Goal: Task Accomplishment & Management: Complete application form

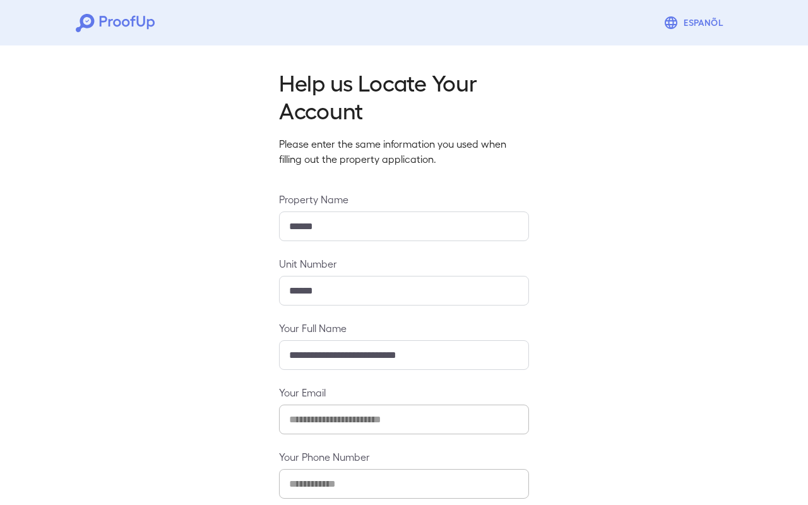
scroll to position [67, 0]
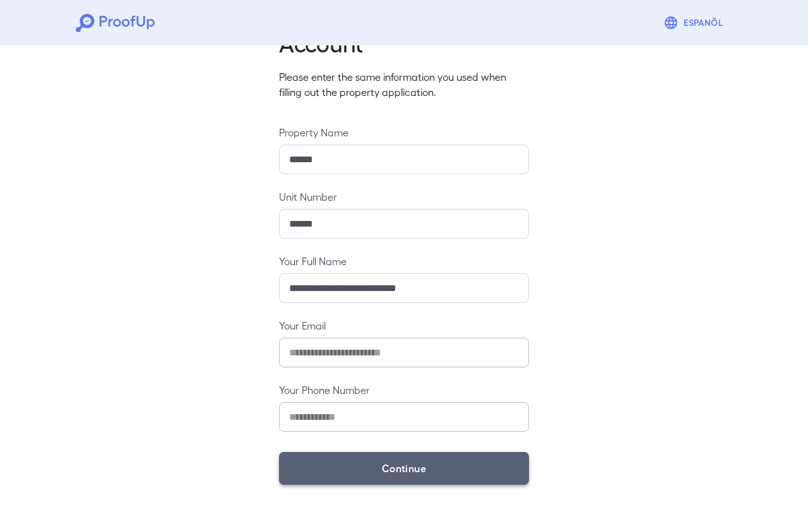
click at [399, 481] on button "Continue" at bounding box center [404, 468] width 250 height 33
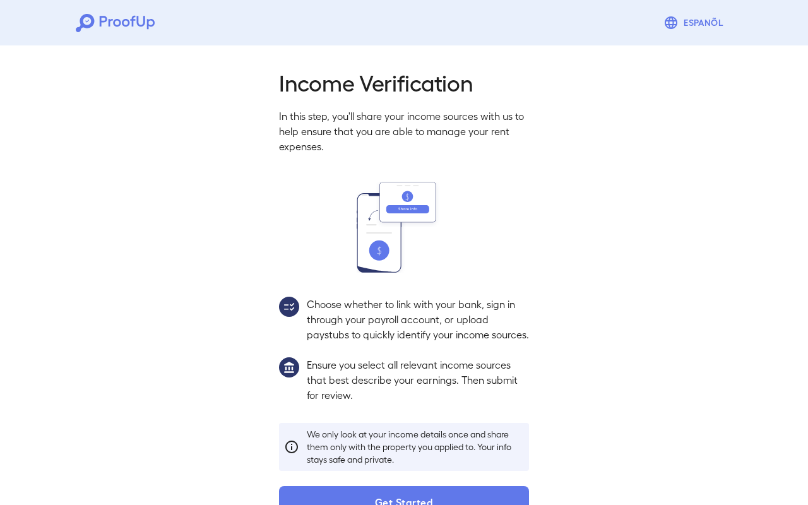
scroll to position [49, 0]
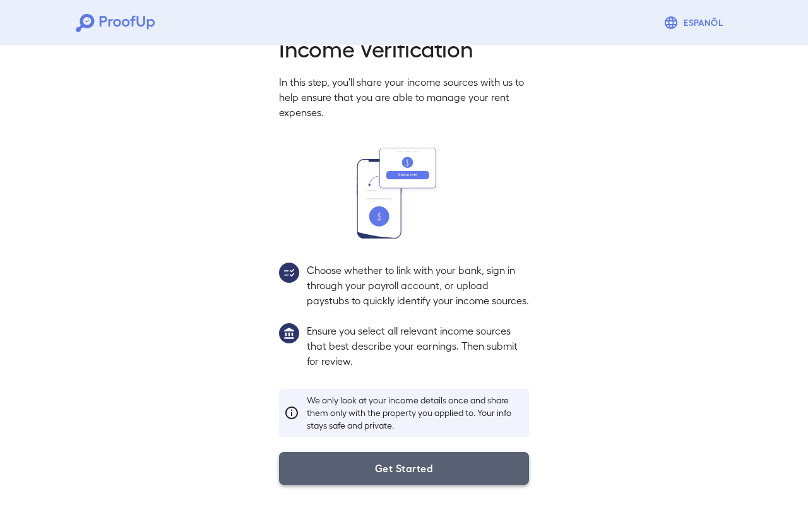
click at [401, 480] on button "Get Started" at bounding box center [404, 468] width 250 height 33
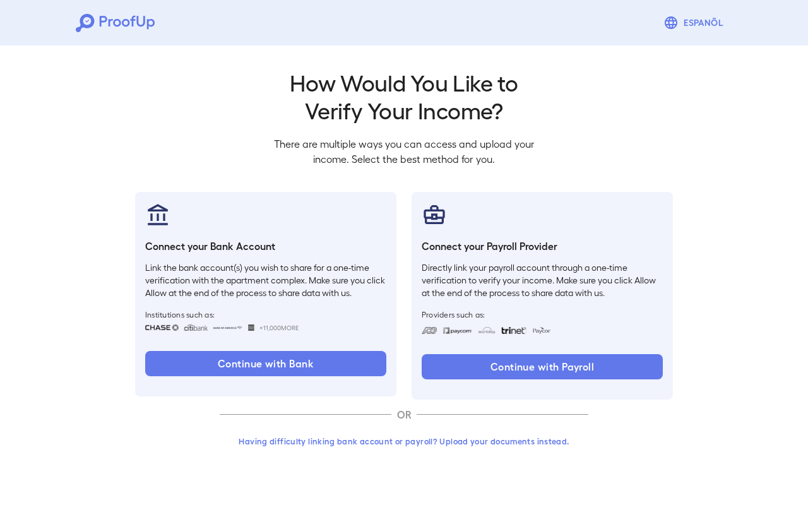
click at [386, 446] on button "Having difficulty linking bank account or payroll? Upload your documents instea…" at bounding box center [404, 441] width 369 height 23
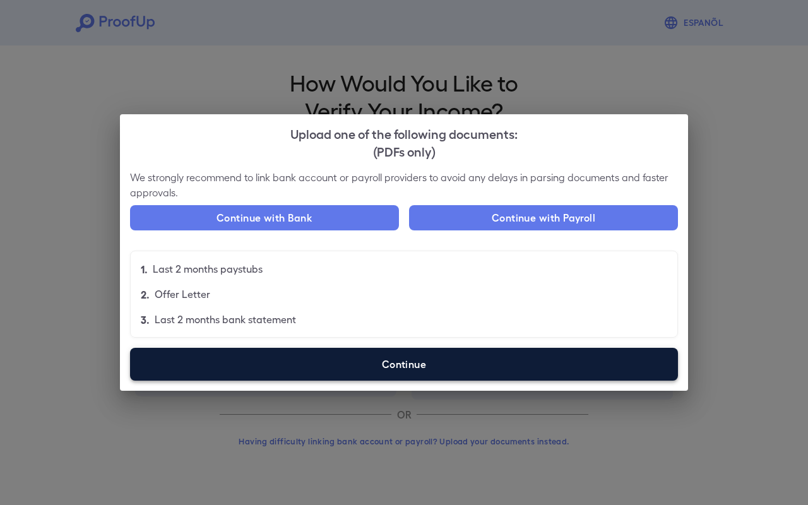
click at [410, 369] on label "Continue" at bounding box center [404, 364] width 548 height 33
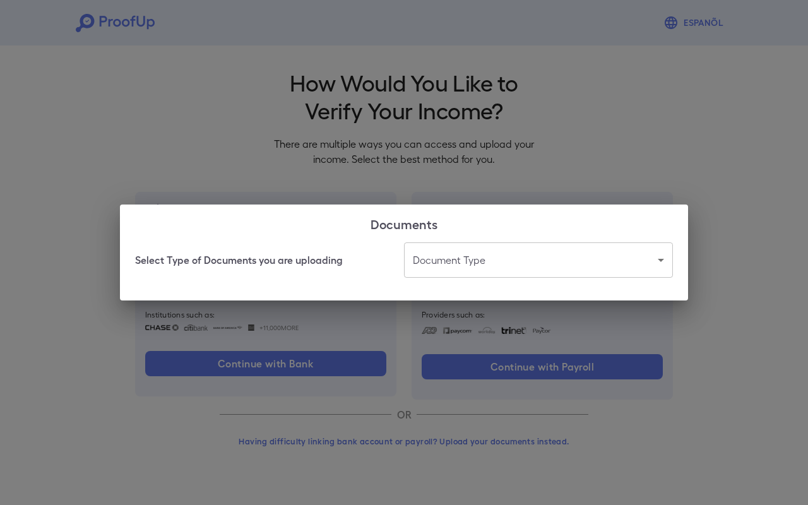
click at [478, 253] on body "Espanõl Go back How Would You Like to Verify Your Income? There are multiple wa…" at bounding box center [404, 241] width 808 height 482
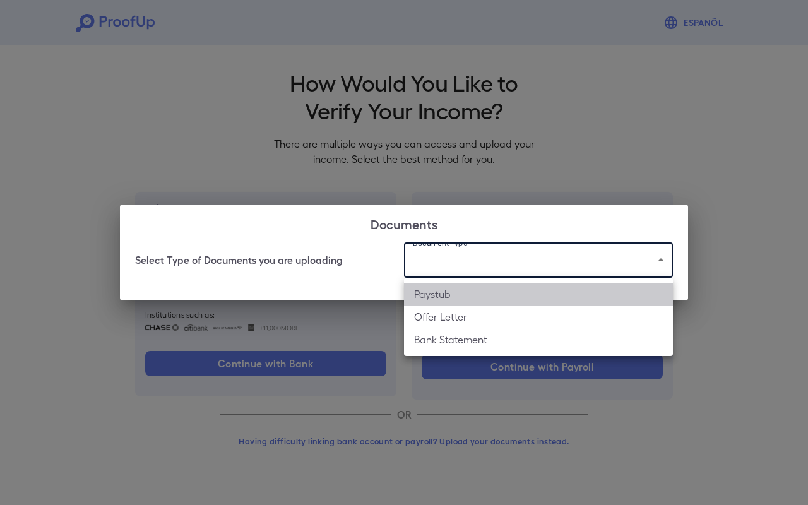
click at [498, 296] on li "Paystub" at bounding box center [538, 294] width 269 height 23
type input "*******"
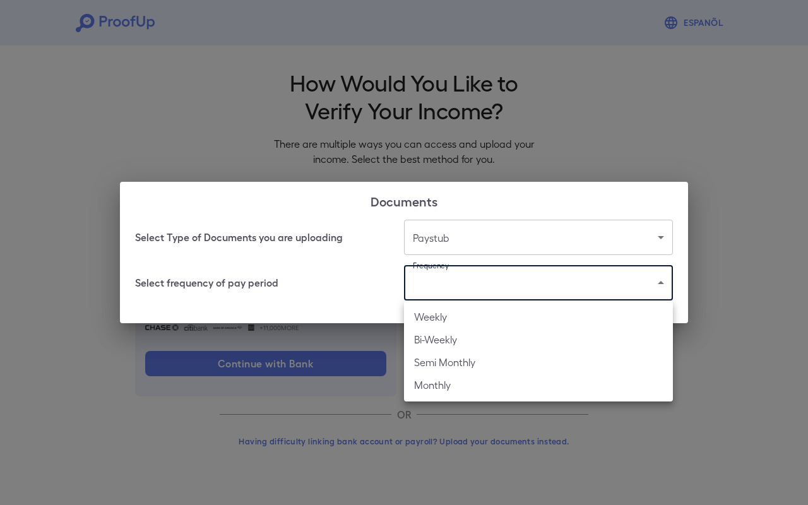
click at [481, 291] on body "Espanõl Go back How Would You Like to Verify Your Income? There are multiple wa…" at bounding box center [404, 241] width 808 height 482
click at [483, 321] on li "Weekly" at bounding box center [538, 316] width 269 height 23
type input "******"
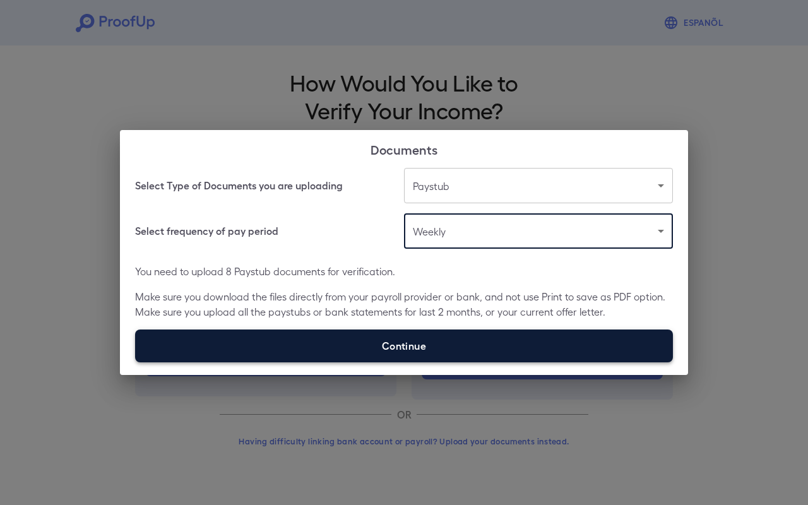
click at [409, 334] on label "Continue" at bounding box center [404, 345] width 538 height 33
click at [136, 362] on input "Continue" at bounding box center [135, 362] width 1 height 1
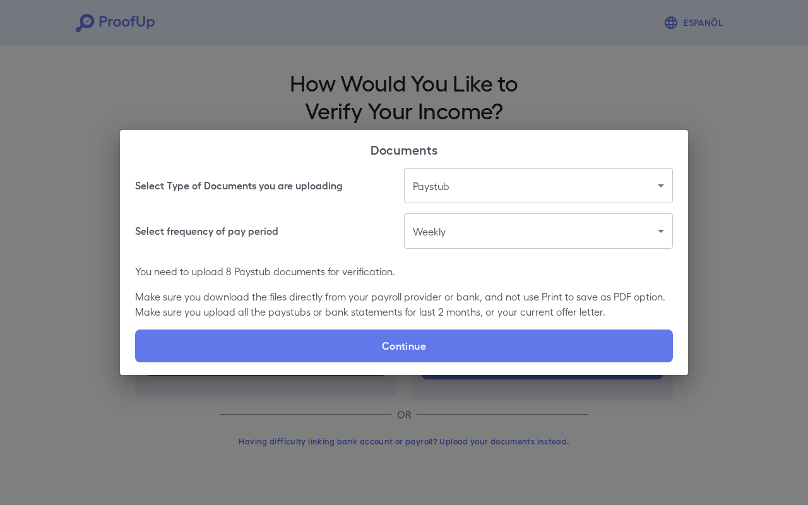
type input "**********"
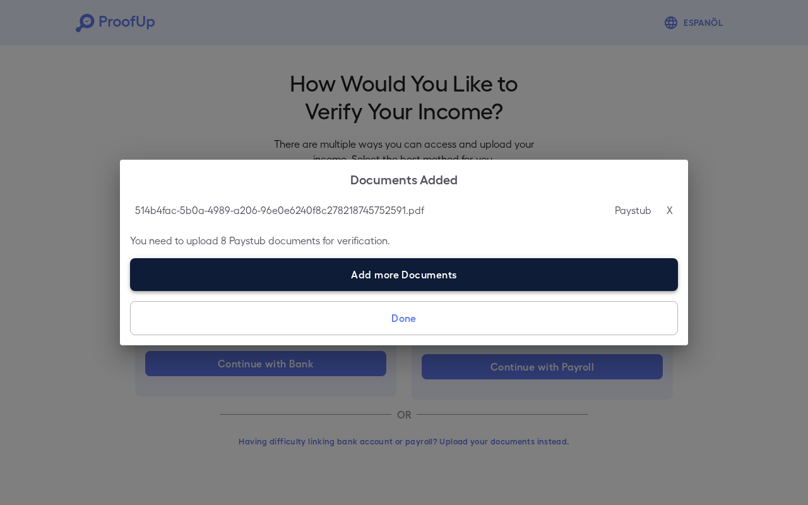
click at [387, 274] on label "Add more Documents" at bounding box center [404, 274] width 548 height 33
click at [131, 290] on input "Add more Documents" at bounding box center [130, 290] width 1 height 1
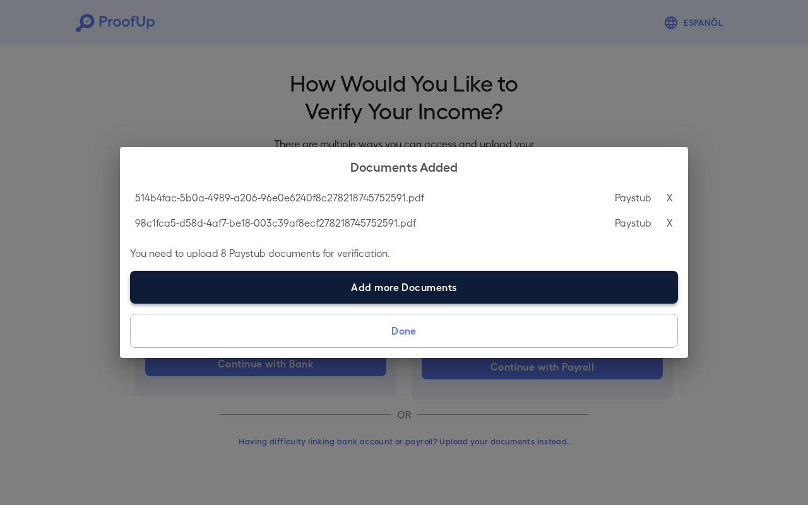
click at [379, 288] on label "Add more Documents" at bounding box center [404, 287] width 548 height 33
click at [131, 303] on input "Add more Documents" at bounding box center [130, 303] width 1 height 1
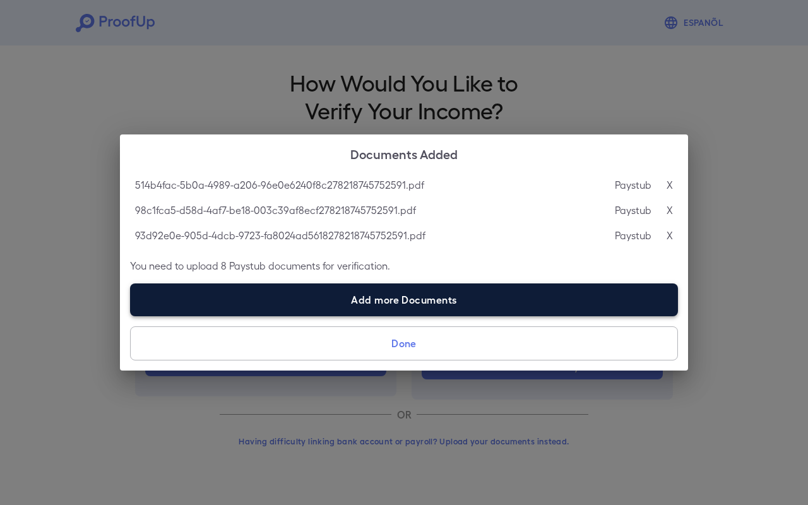
click at [375, 311] on label "Add more Documents" at bounding box center [404, 299] width 548 height 33
click at [131, 316] on input "Add more Documents" at bounding box center [130, 316] width 1 height 1
type input "**********"
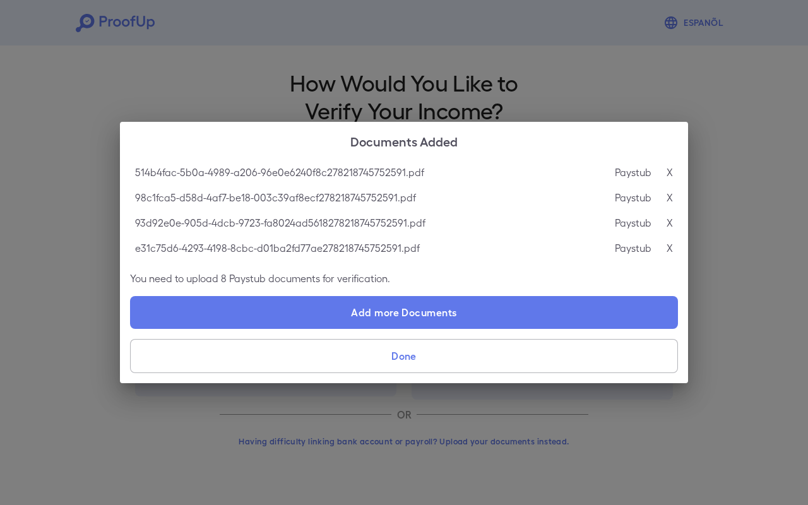
click at [423, 354] on button "Done" at bounding box center [404, 356] width 548 height 34
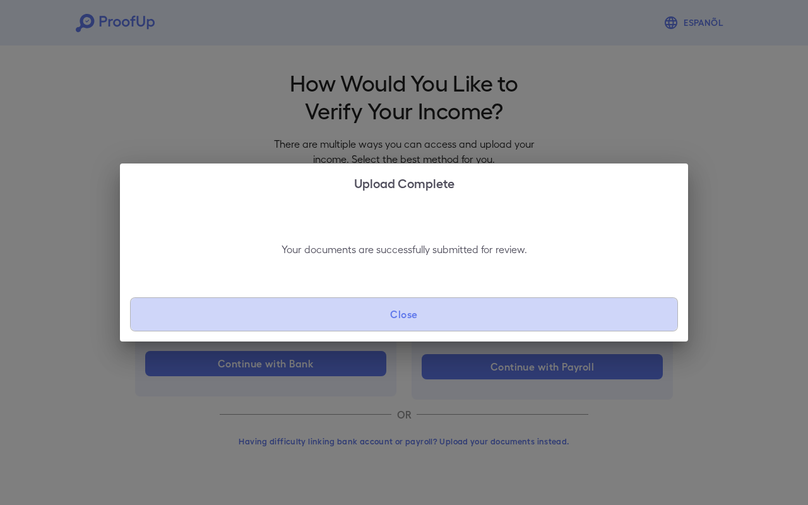
click at [411, 321] on button "Close" at bounding box center [404, 314] width 548 height 34
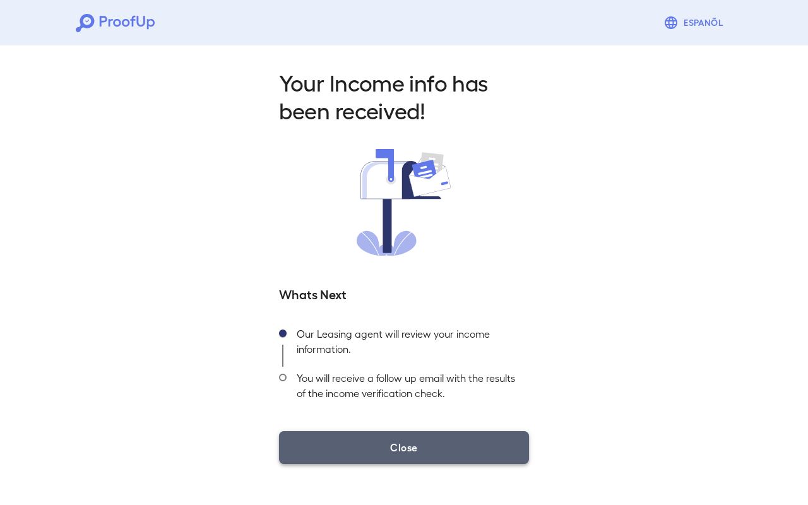
click at [490, 445] on button "Close" at bounding box center [404, 447] width 250 height 33
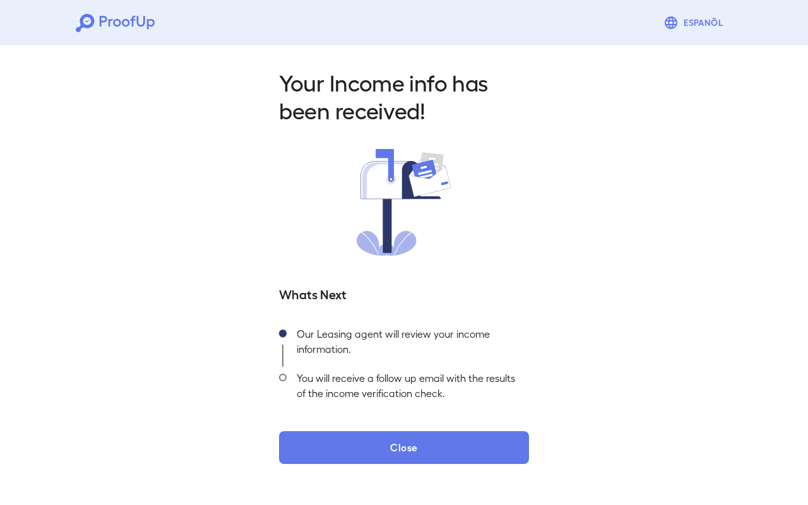
click at [427, 430] on div "Your Income info has been received! Whats Next Our Leasing agent will review yo…" at bounding box center [404, 266] width 280 height 396
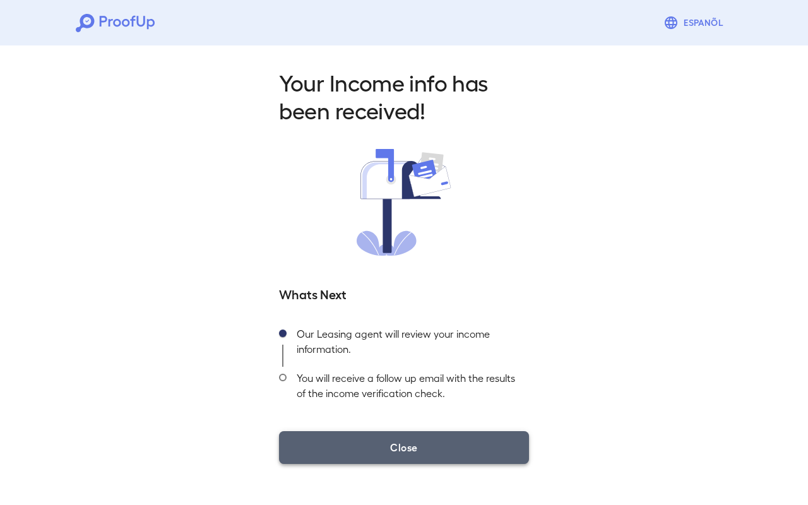
click at [435, 437] on button "Close" at bounding box center [404, 447] width 250 height 33
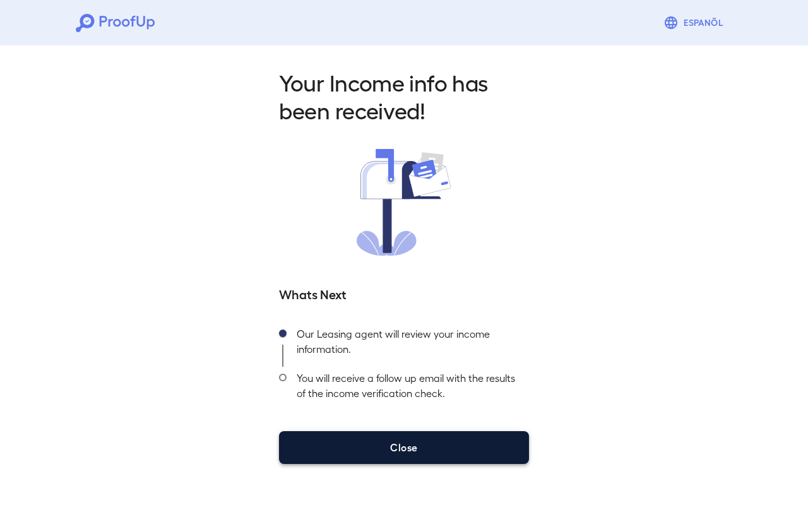
click at [430, 459] on button "Close" at bounding box center [404, 447] width 250 height 33
click at [370, 457] on button "Close" at bounding box center [404, 447] width 250 height 33
